Goal: Navigation & Orientation: Find specific page/section

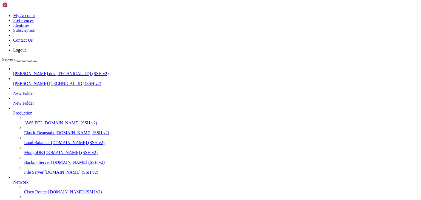
scroll to position [2, 1]
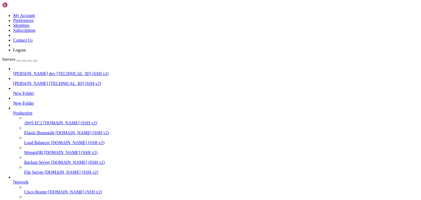
click span " public"
click span " assets"
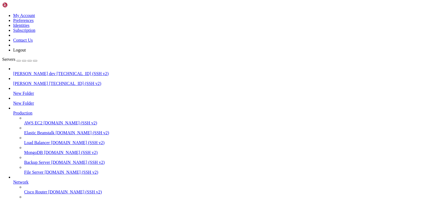
click span " publicOLD"
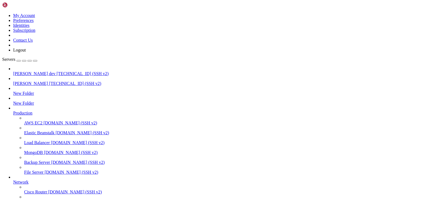
click span " assets"
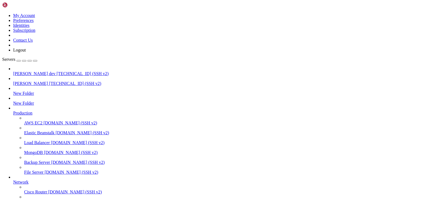
click span " public"
click span " assets"
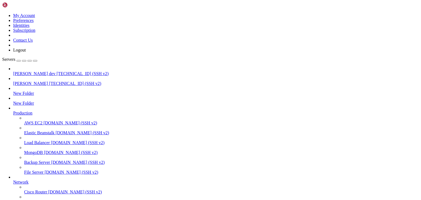
click span " public"
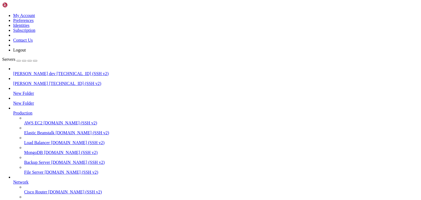
click span " assets"
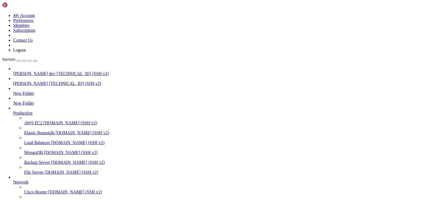
click span " assets"
type input "/public_html"
click span "Rename"
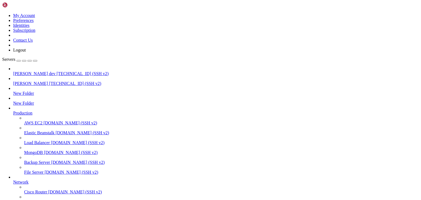
click input "public"
type input "publicBad"
click button "Save"
click span "Rename"
click input "publicOLD"
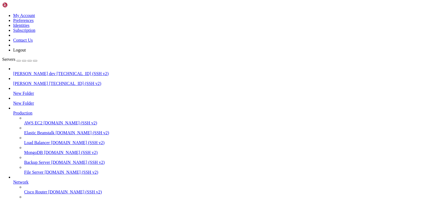
type input "public"
click button "Save"
click span " public"
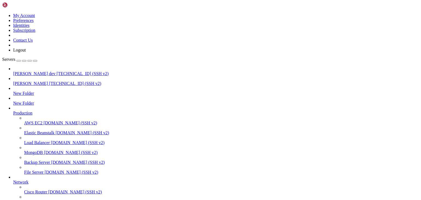
click span " assets"
click span " companies"
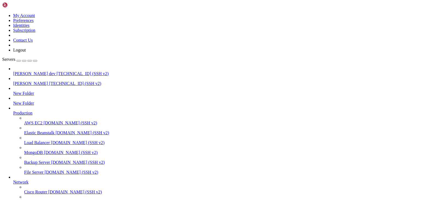
click span " companies"
click span " employment_[DEMOGRAPHIC_DATA]"
click span " 1"
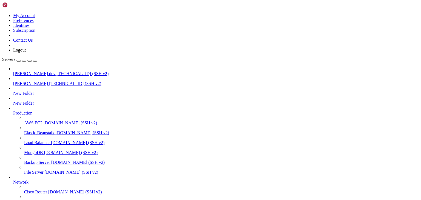
type input "/public_html/public/assets/companies/employment_[DEMOGRAPHIC_DATA]/1/documents/…"
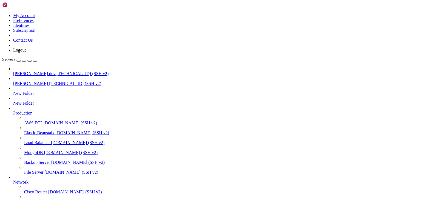
click span "Delete"
click button "OK"
click span "Delete"
click button "OK"
click span "Delete"
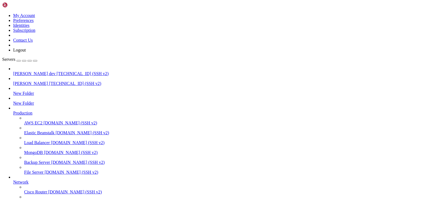
click button "OK"
click span "Delete"
click button "OK"
